Goal: Obtain resource: Download file/media

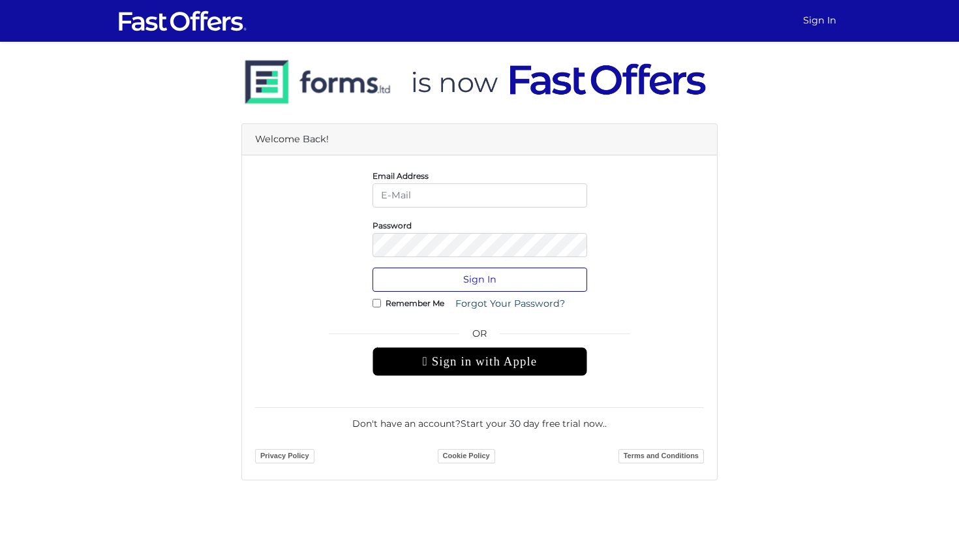
type input "jenelle@strata.ca"
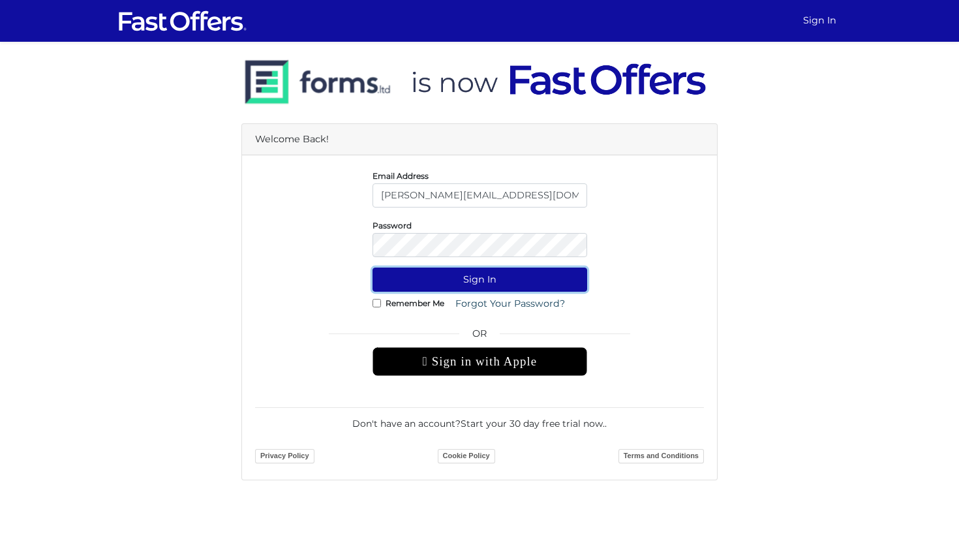
click at [487, 279] on button "Sign In" at bounding box center [479, 279] width 215 height 24
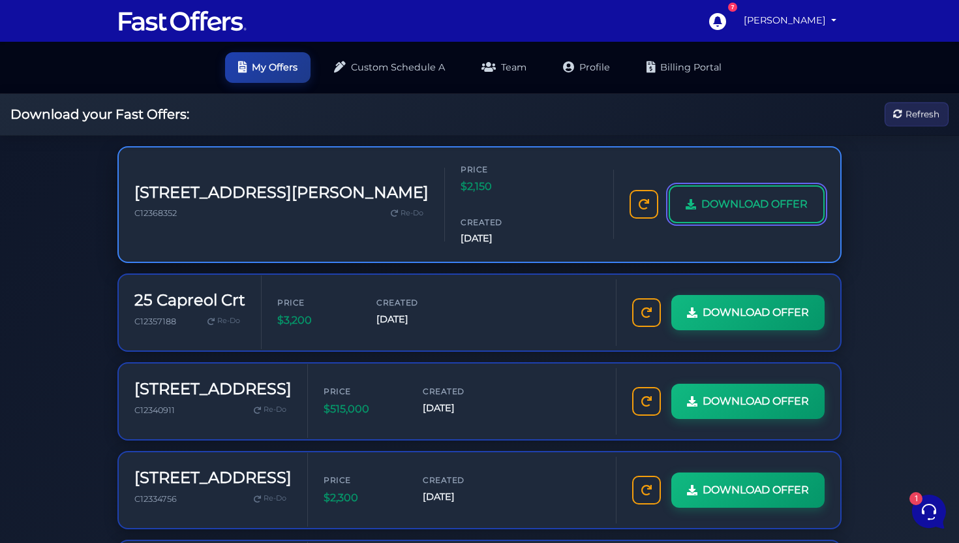
click at [780, 196] on span "DOWNLOAD OFFER" at bounding box center [754, 204] width 106 height 17
